Goal: Task Accomplishment & Management: Manage account settings

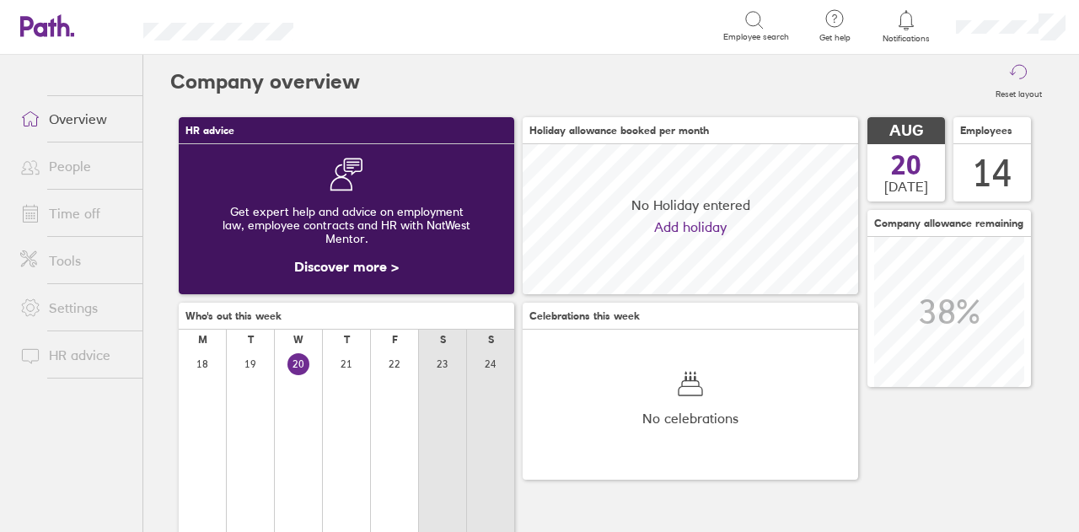
scroll to position [150, 335]
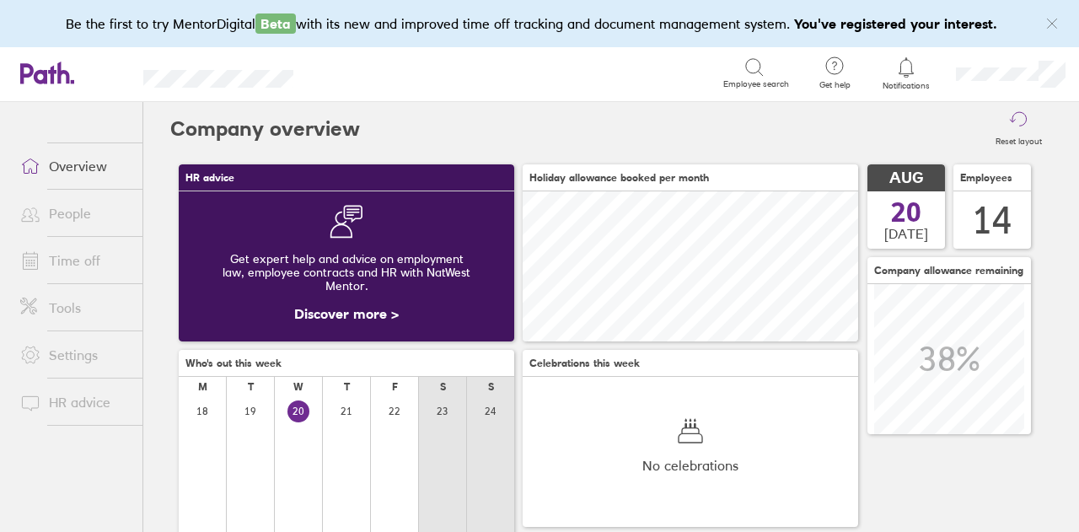
click at [99, 343] on link "Settings" at bounding box center [75, 355] width 136 height 34
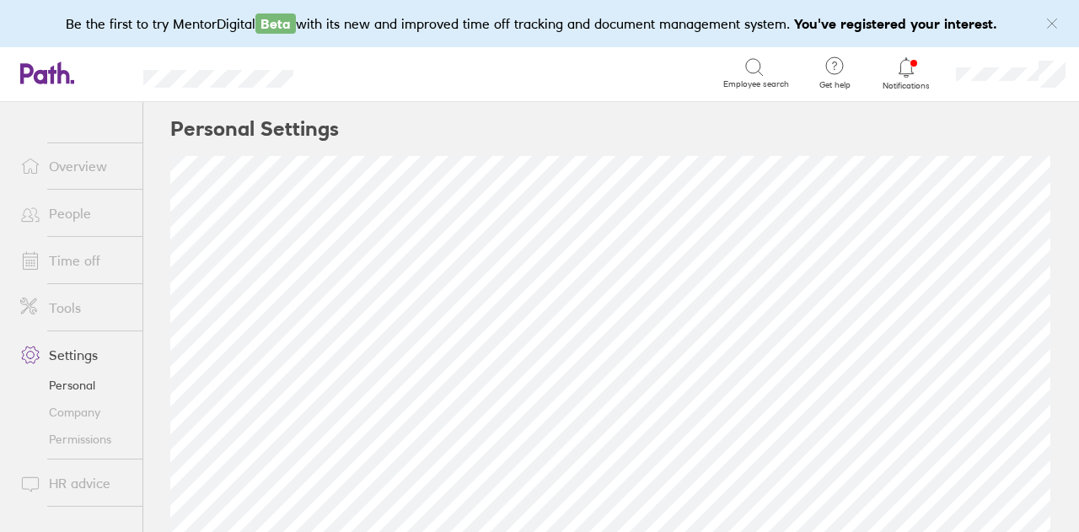
click at [88, 412] on link "Company" at bounding box center [75, 412] width 136 height 27
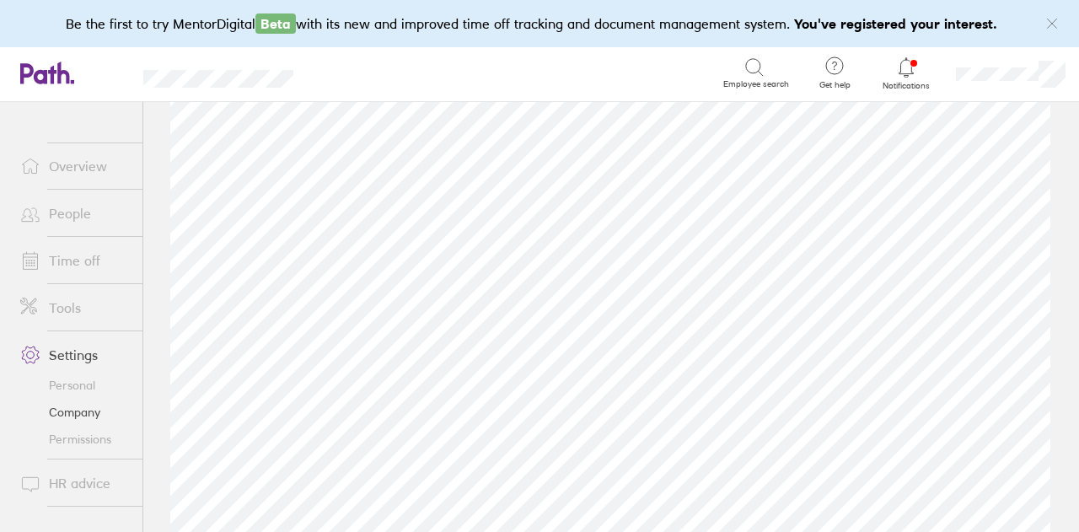
scroll to position [331, 0]
click at [94, 260] on link "Time off" at bounding box center [75, 261] width 136 height 34
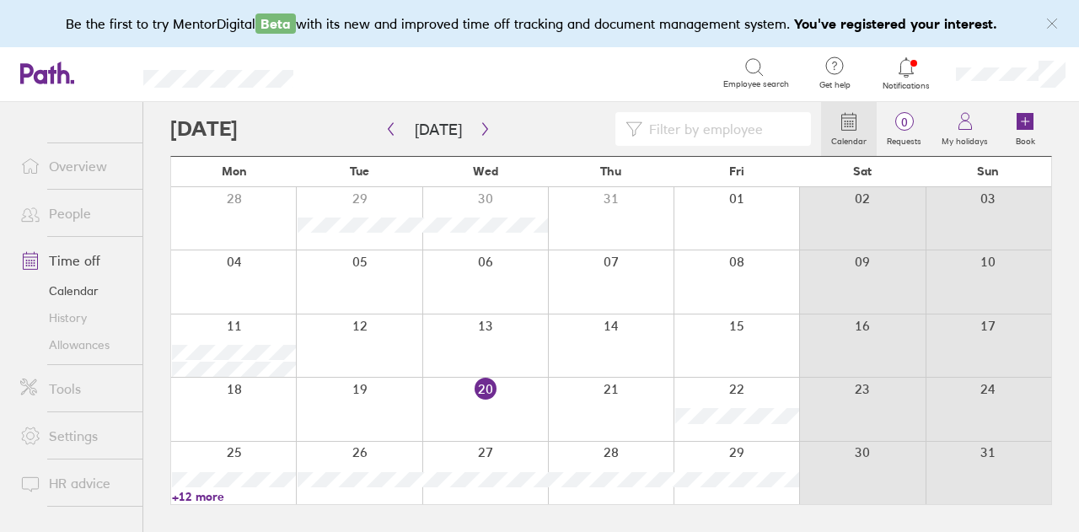
click at [96, 349] on link "Allowances" at bounding box center [75, 344] width 136 height 27
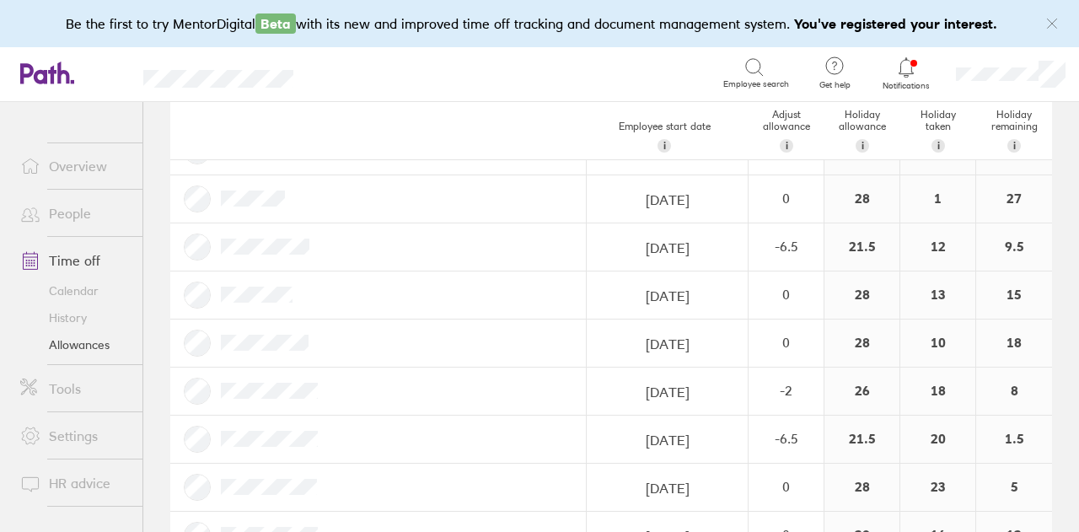
scroll to position [174, 0]
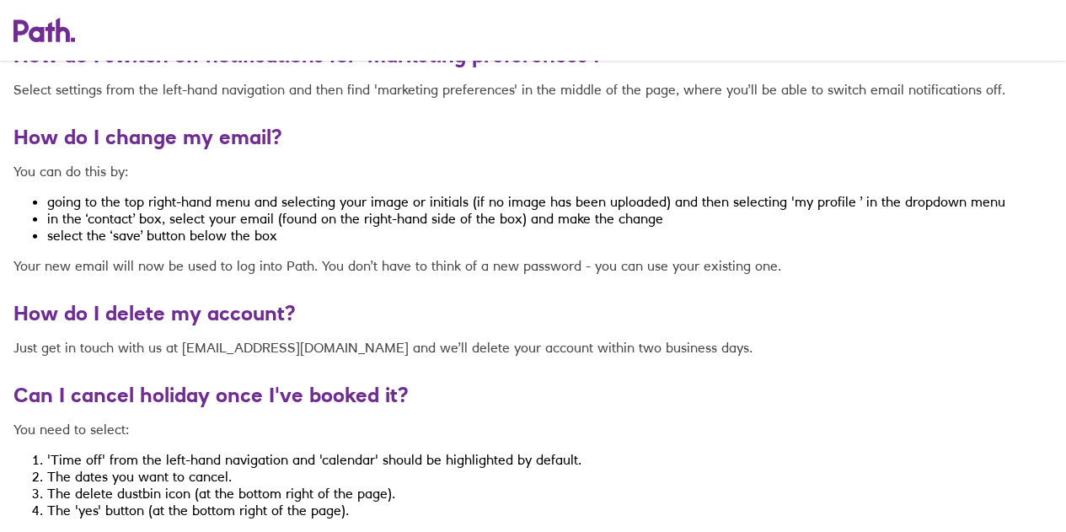
scroll to position [5532, 0]
